Goal: Check status

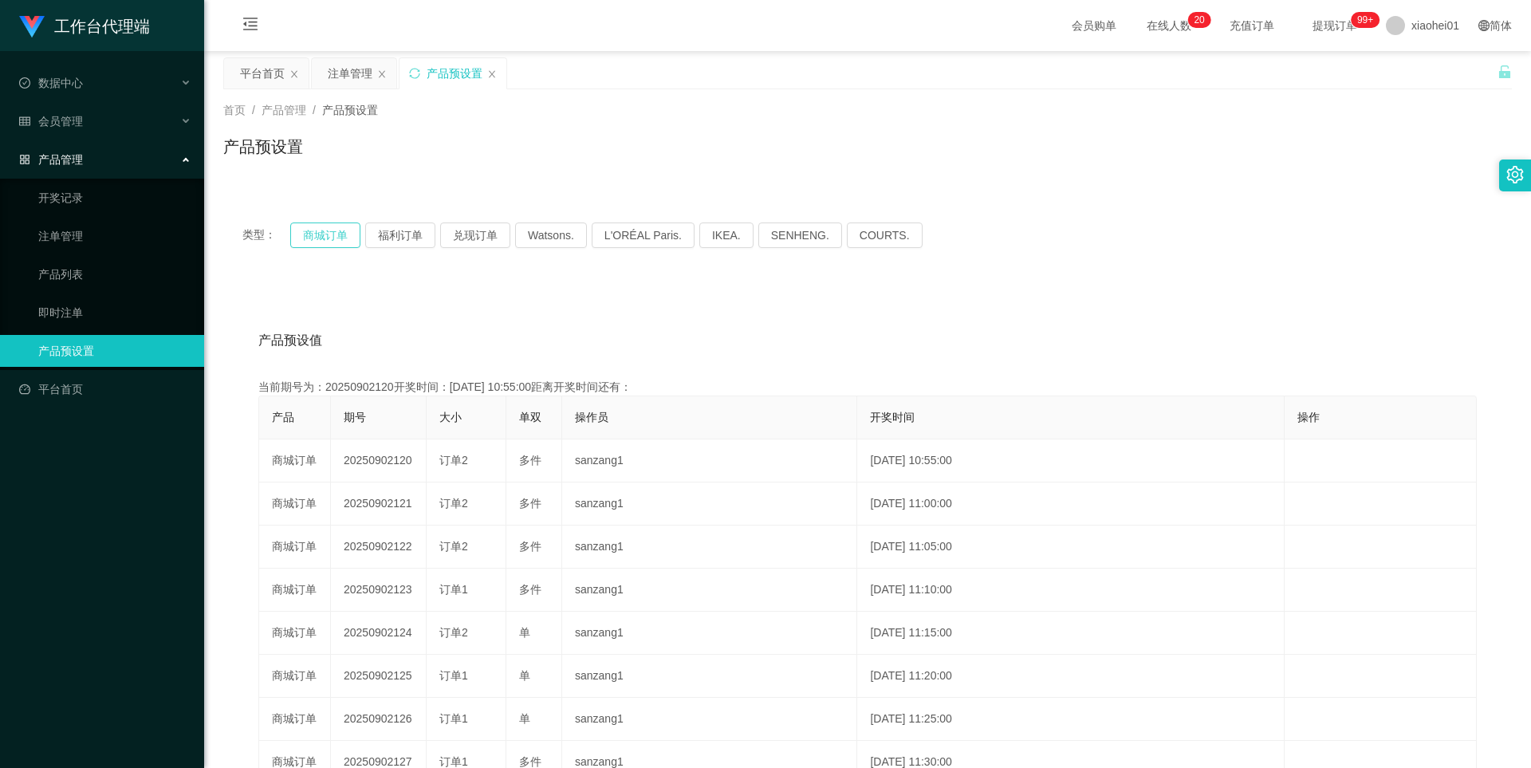
click at [315, 242] on button "商城订单" at bounding box center [325, 236] width 70 height 26
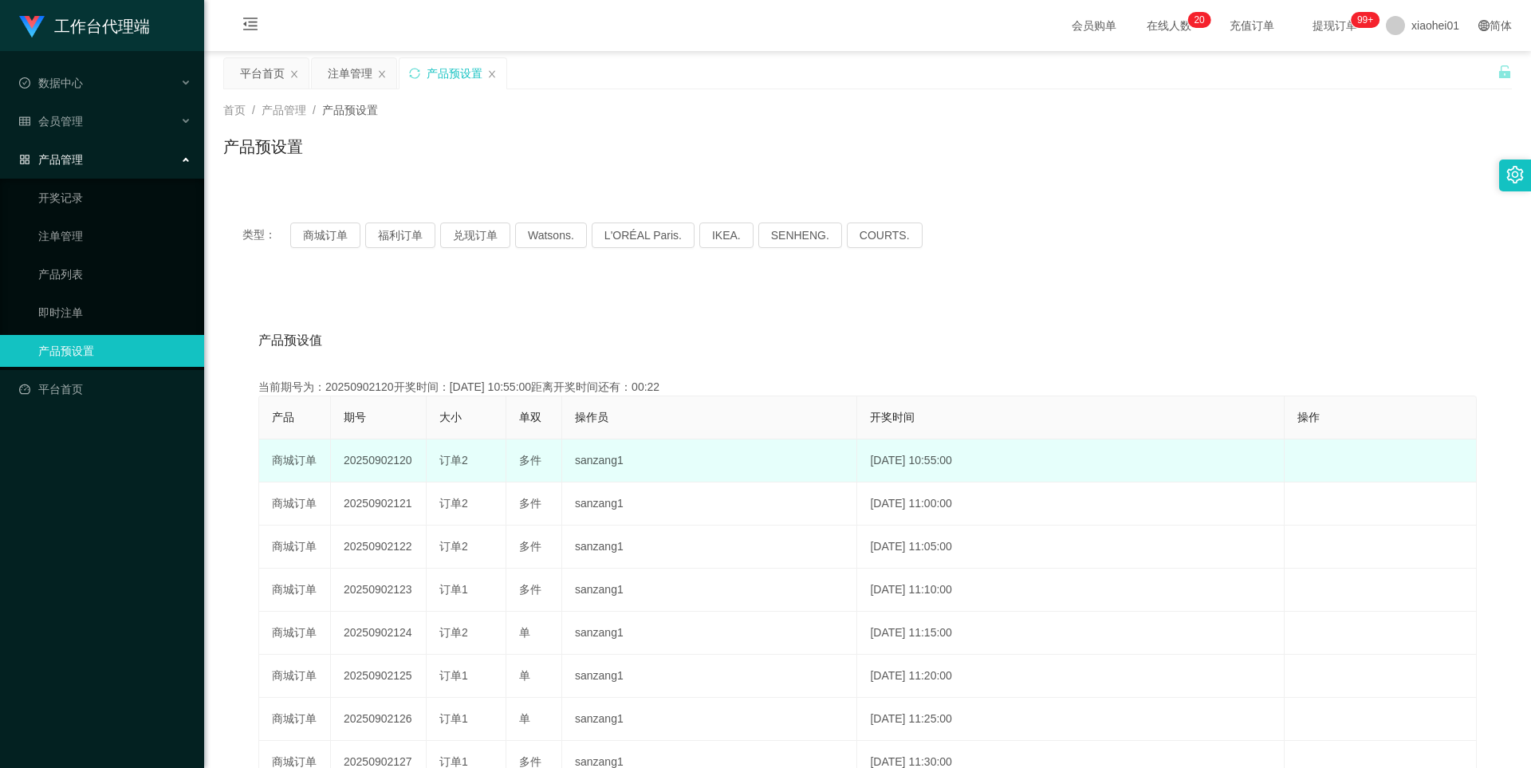
click at [372, 459] on td "20250902120" at bounding box center [379, 460] width 96 height 43
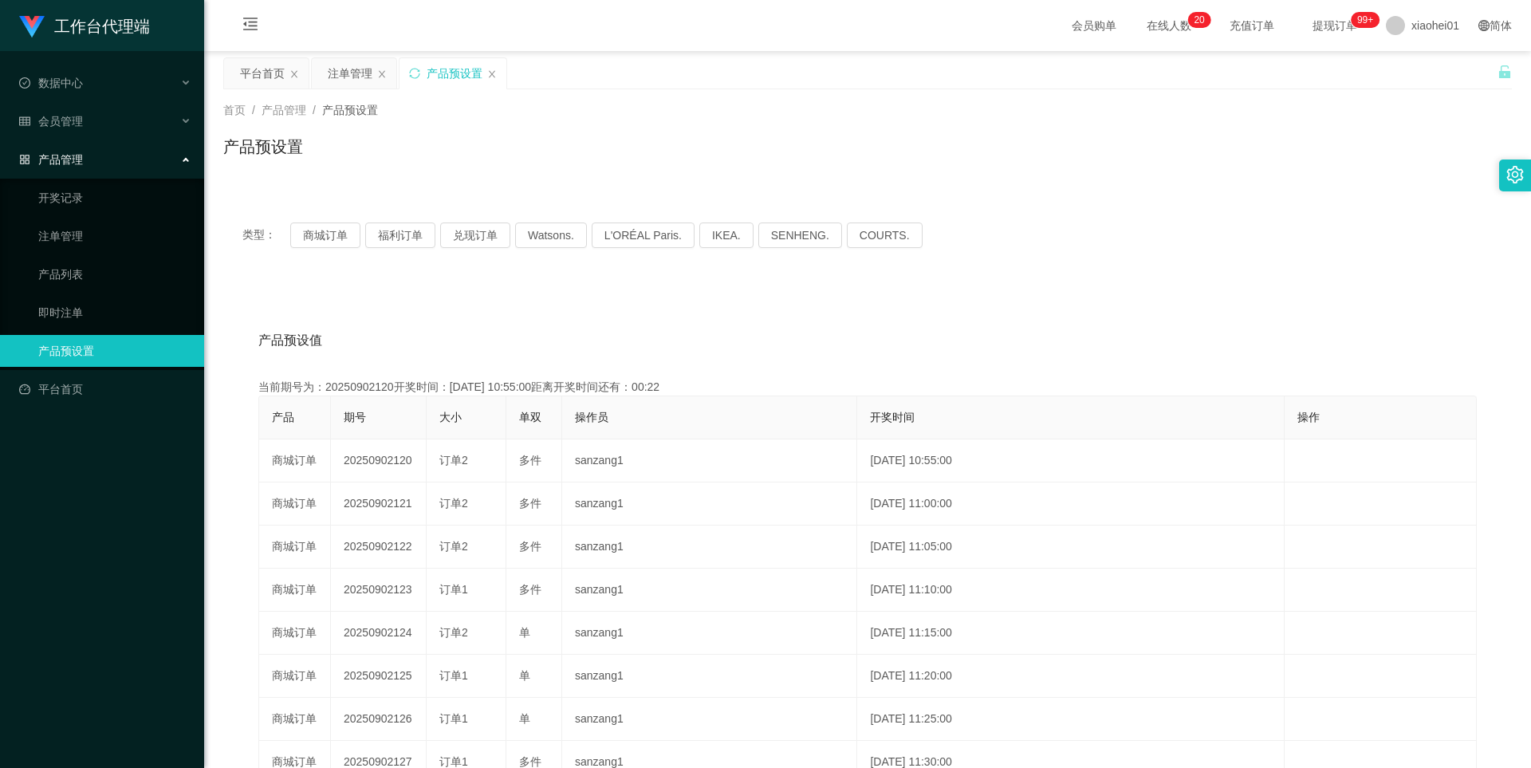
copy td "20250902120"
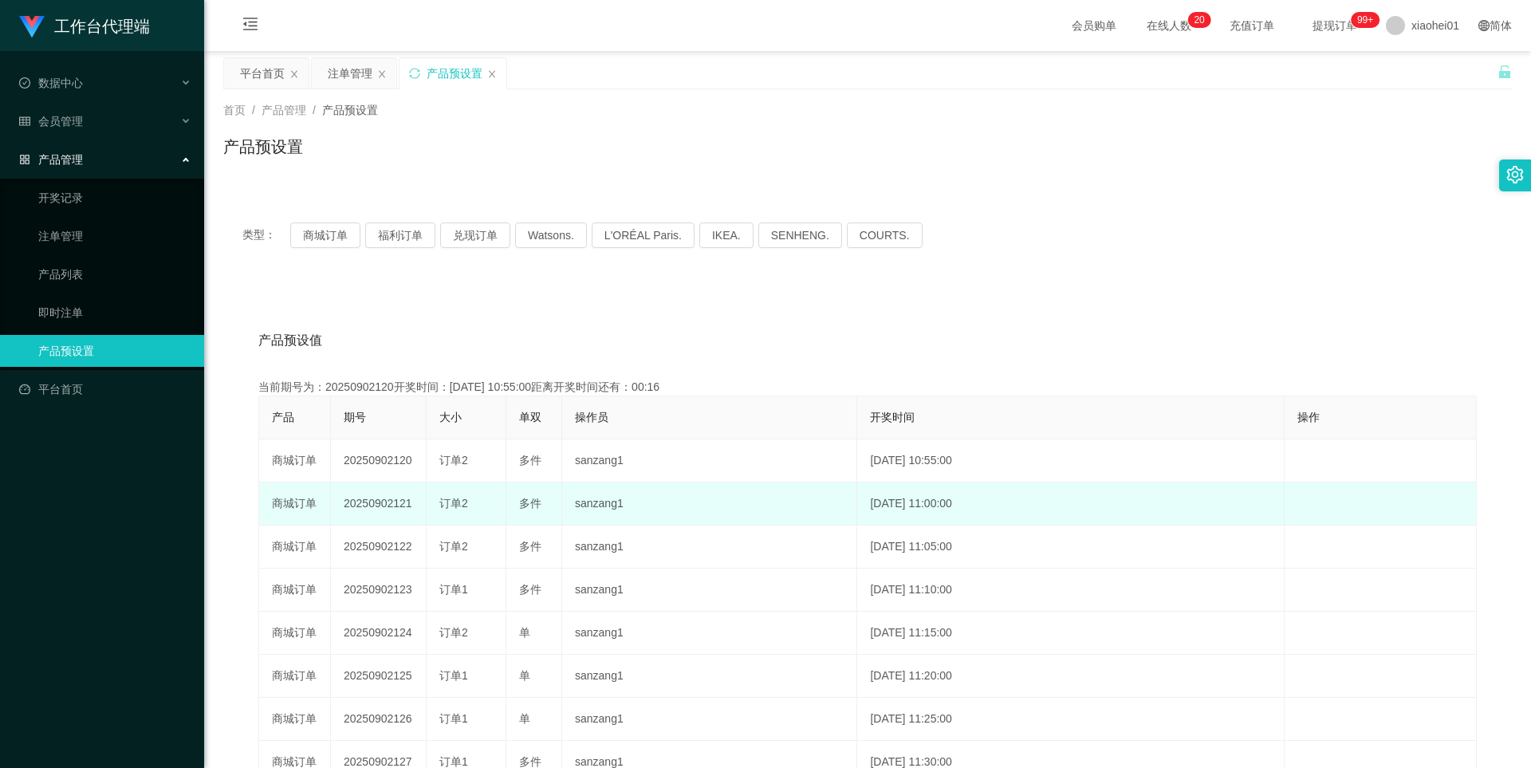
click at [366, 502] on td "20250902121" at bounding box center [379, 504] width 96 height 43
drag, startPoint x: 366, startPoint y: 502, endPoint x: 393, endPoint y: 496, distance: 27.7
click at [366, 502] on td "20250902121" at bounding box center [379, 504] width 96 height 43
copy td "20250902121"
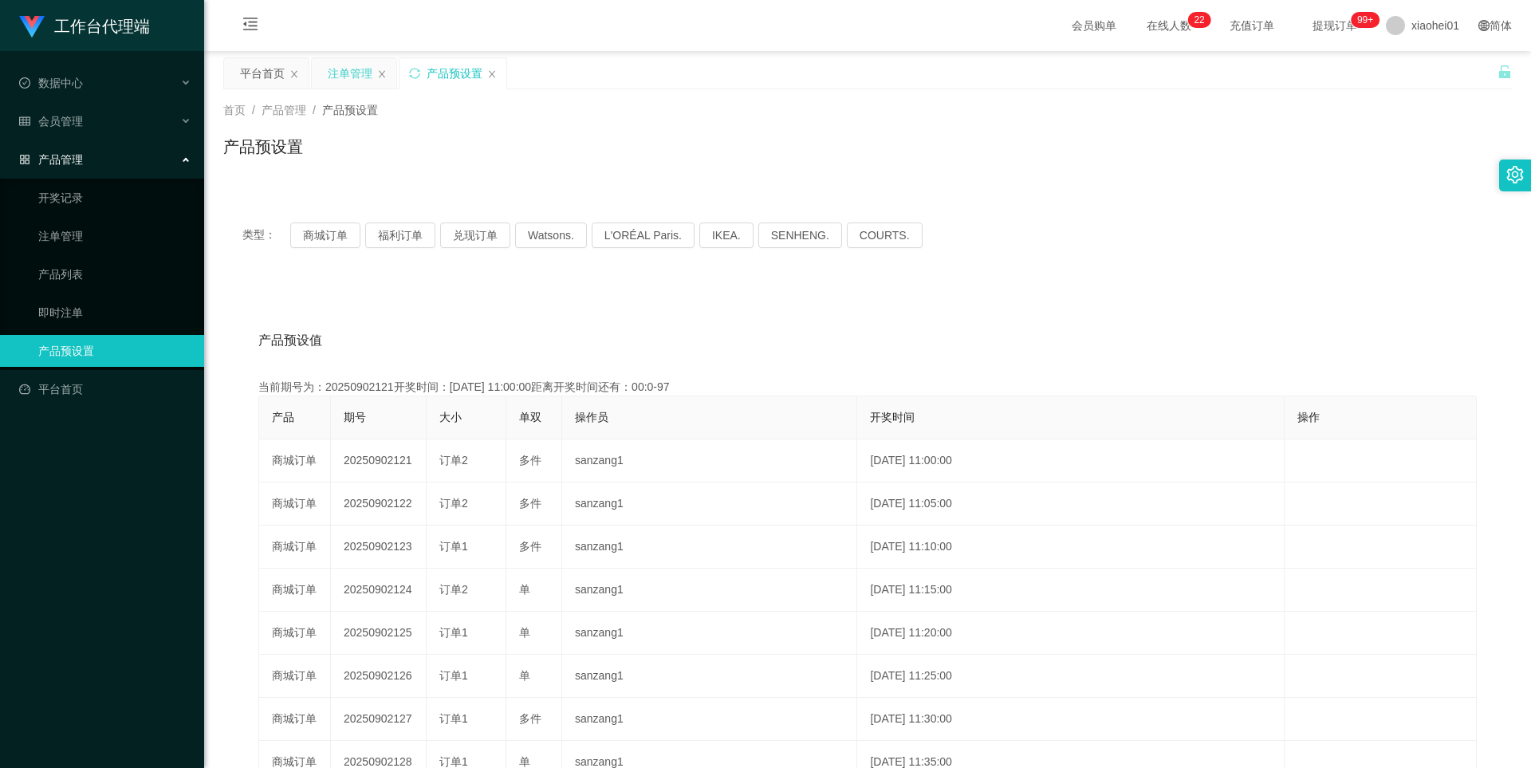
click at [349, 57] on div "注单管理" at bounding box center [354, 73] width 86 height 32
click at [357, 70] on div "注单管理" at bounding box center [350, 73] width 45 height 30
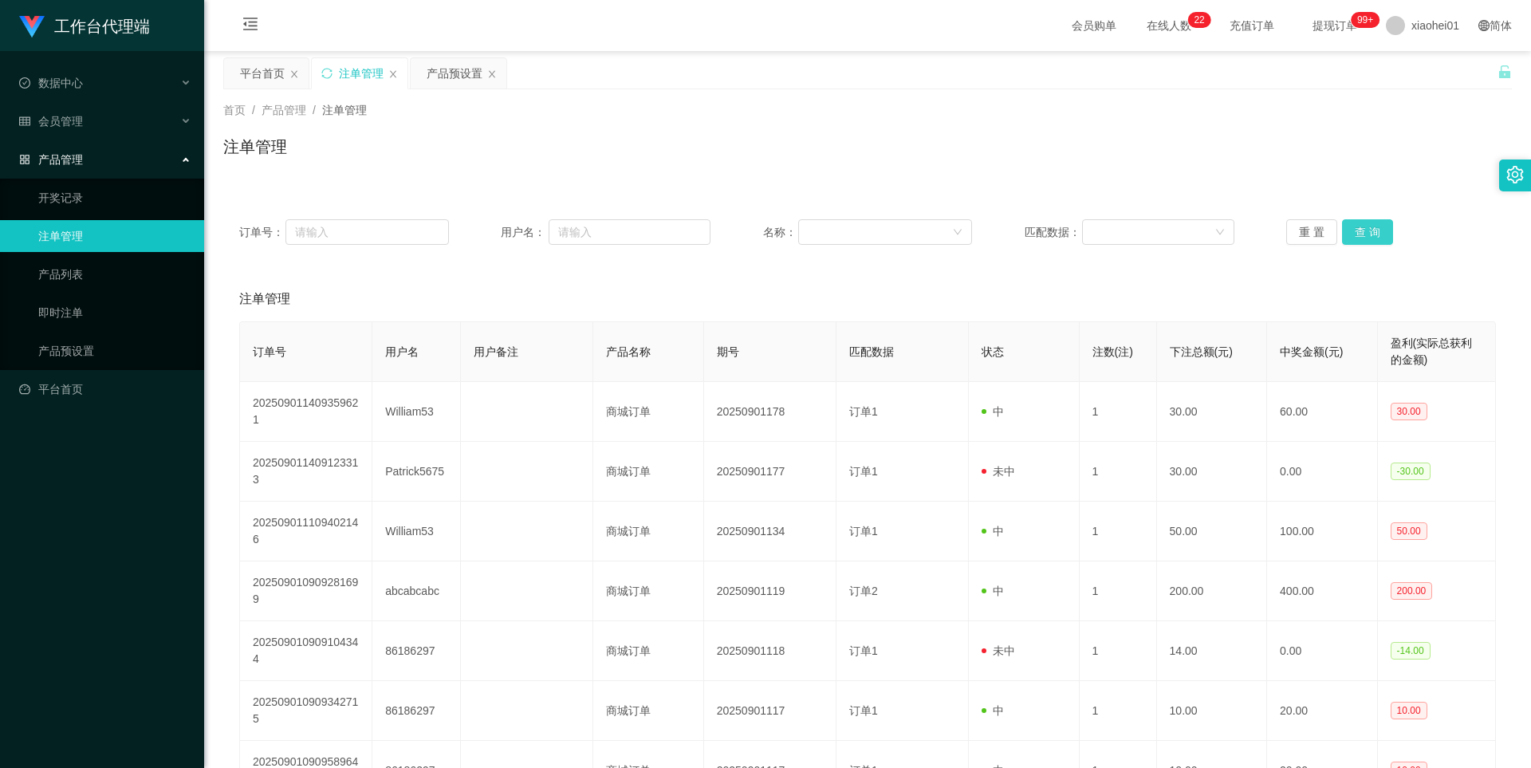
click at [1357, 229] on button "查 询" at bounding box center [1367, 232] width 51 height 26
click at [1357, 229] on div "重 置 查 询" at bounding box center [1391, 232] width 210 height 26
click at [1357, 229] on button "查 询" at bounding box center [1376, 232] width 69 height 26
click at [1353, 234] on button "查 询" at bounding box center [1367, 232] width 51 height 26
